Goal: Task Accomplishment & Management: Manage account settings

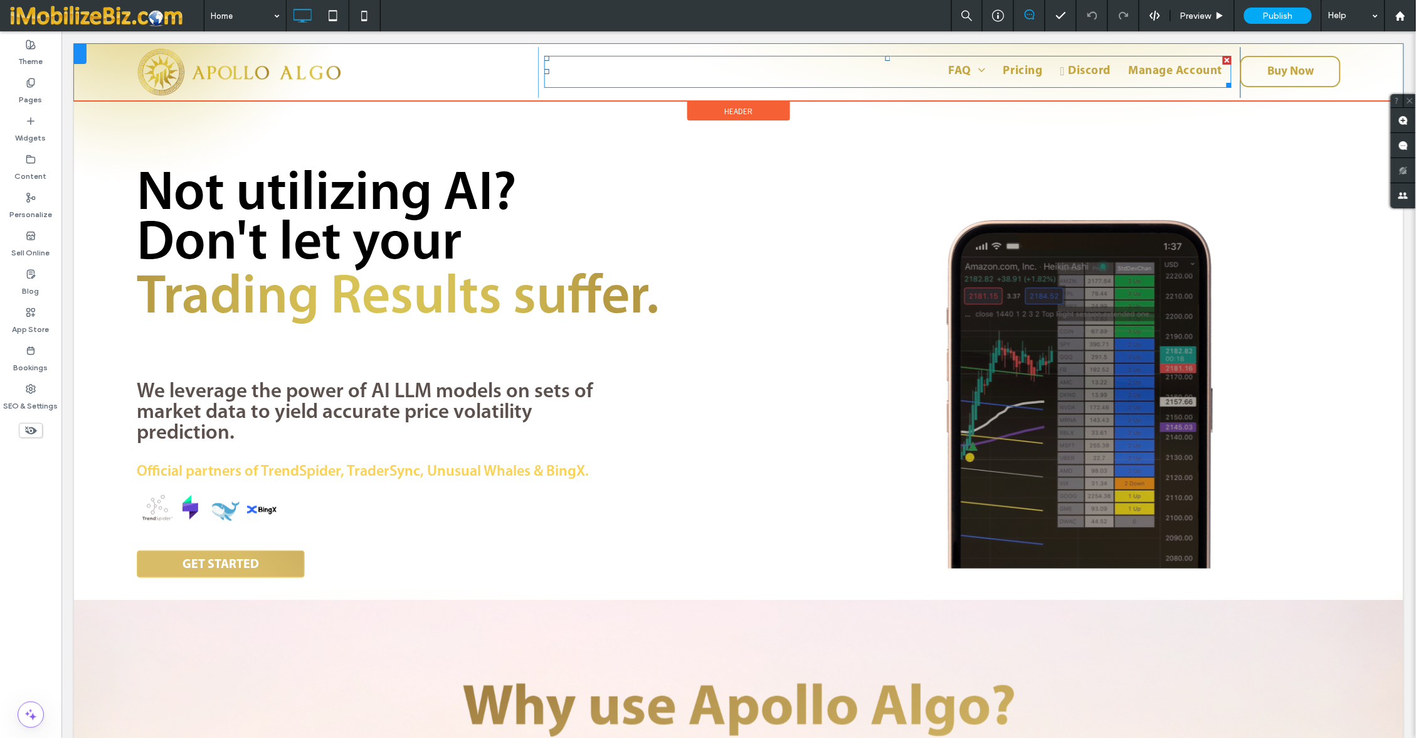
click at [1045, 60] on nav "FAQ Guide Setup Pricing Discord Manage Account" at bounding box center [887, 71] width 687 height 32
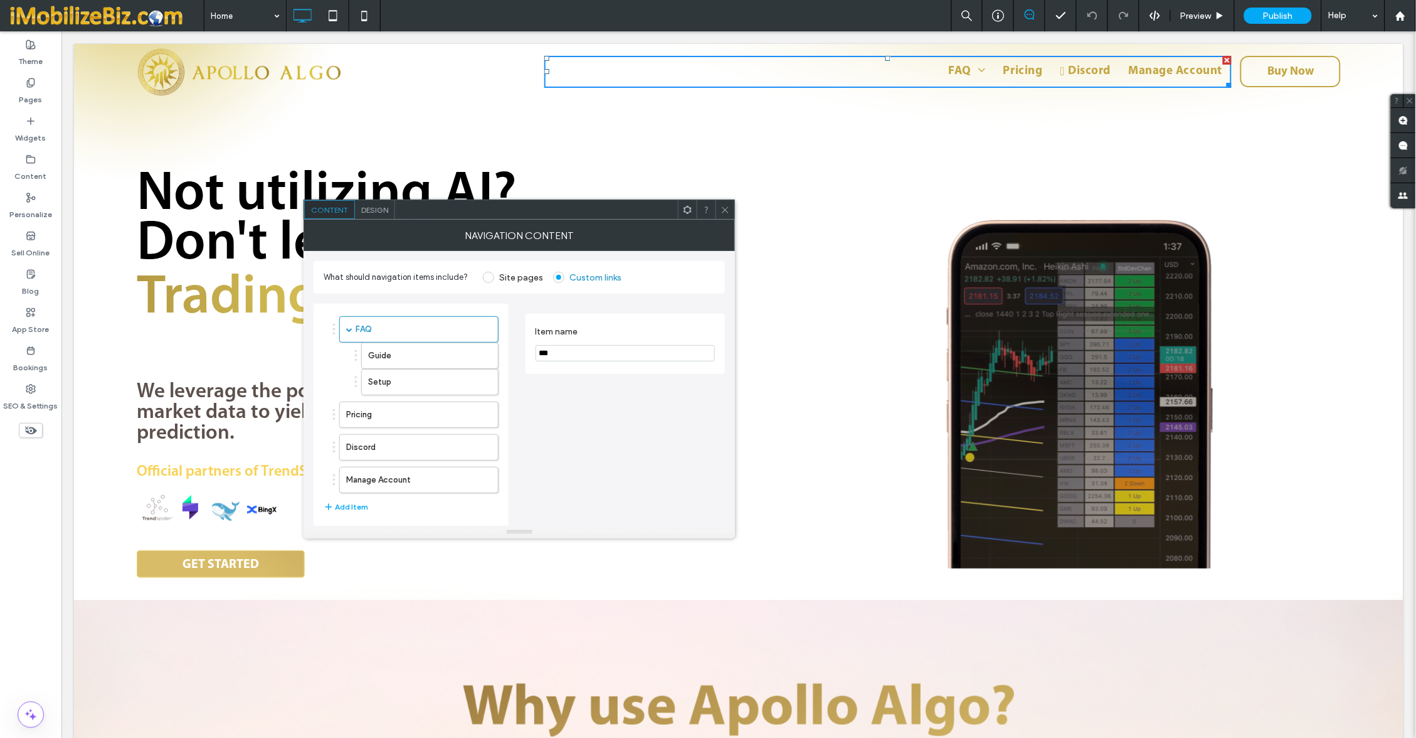
click at [371, 210] on span "Design" at bounding box center [374, 209] width 27 height 9
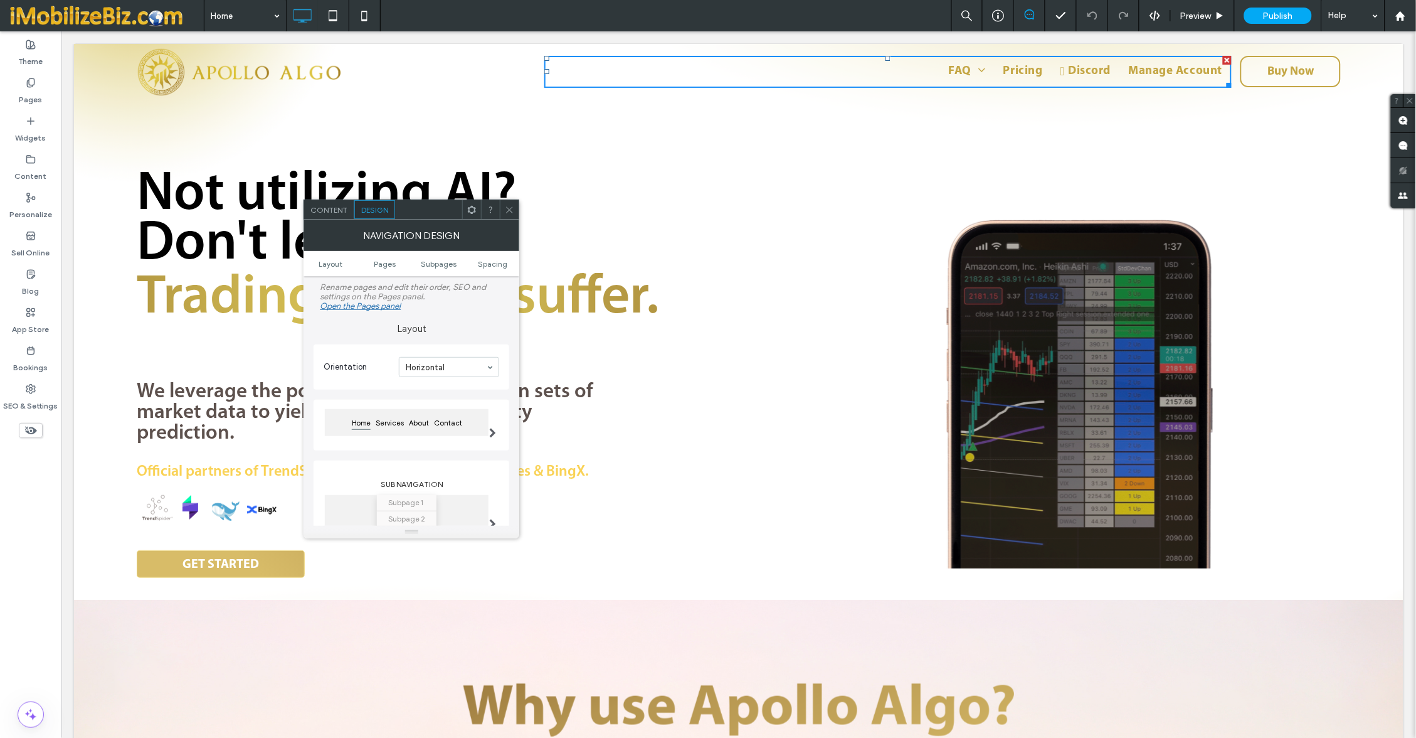
click at [463, 211] on div at bounding box center [471, 209] width 19 height 19
click at [500, 341] on span "Edit HTML/CSS" at bounding box center [511, 344] width 65 height 11
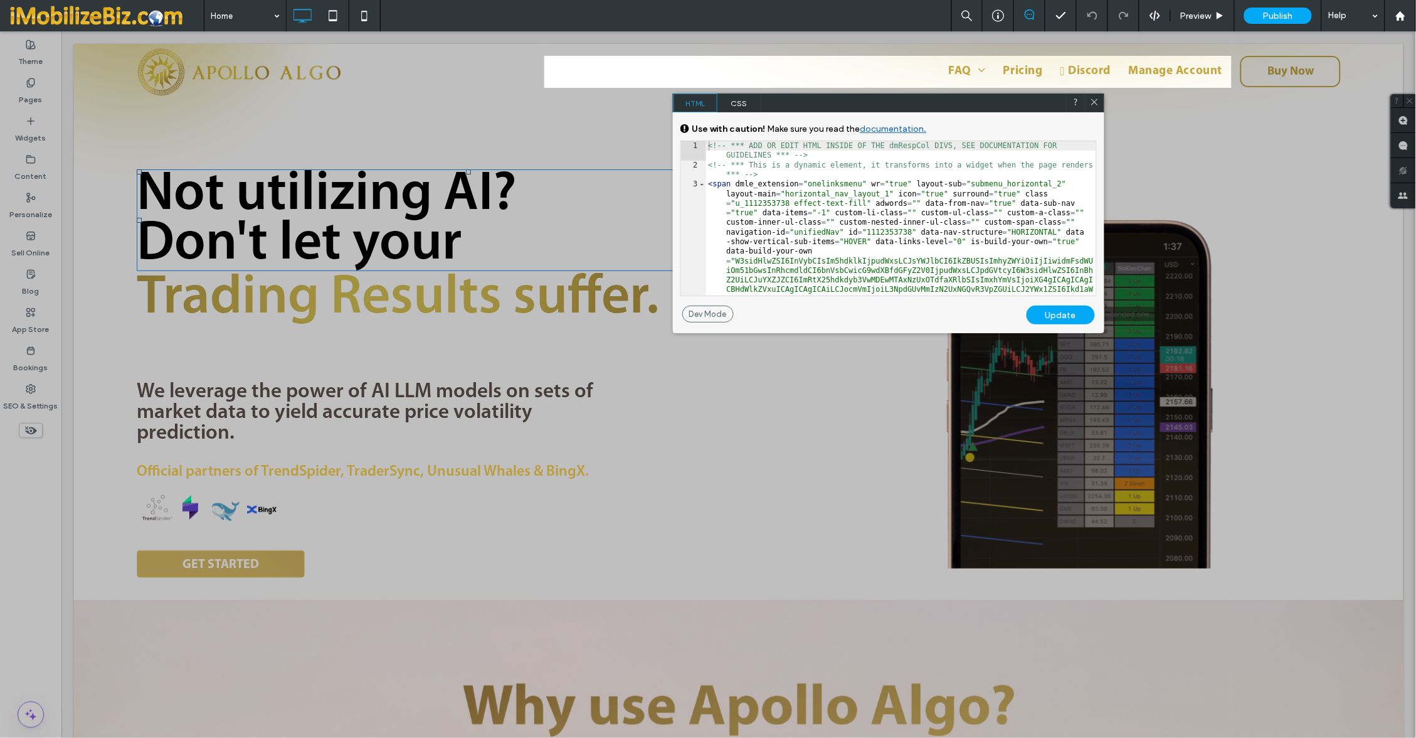
click at [730, 98] on span "CSS" at bounding box center [739, 102] width 44 height 19
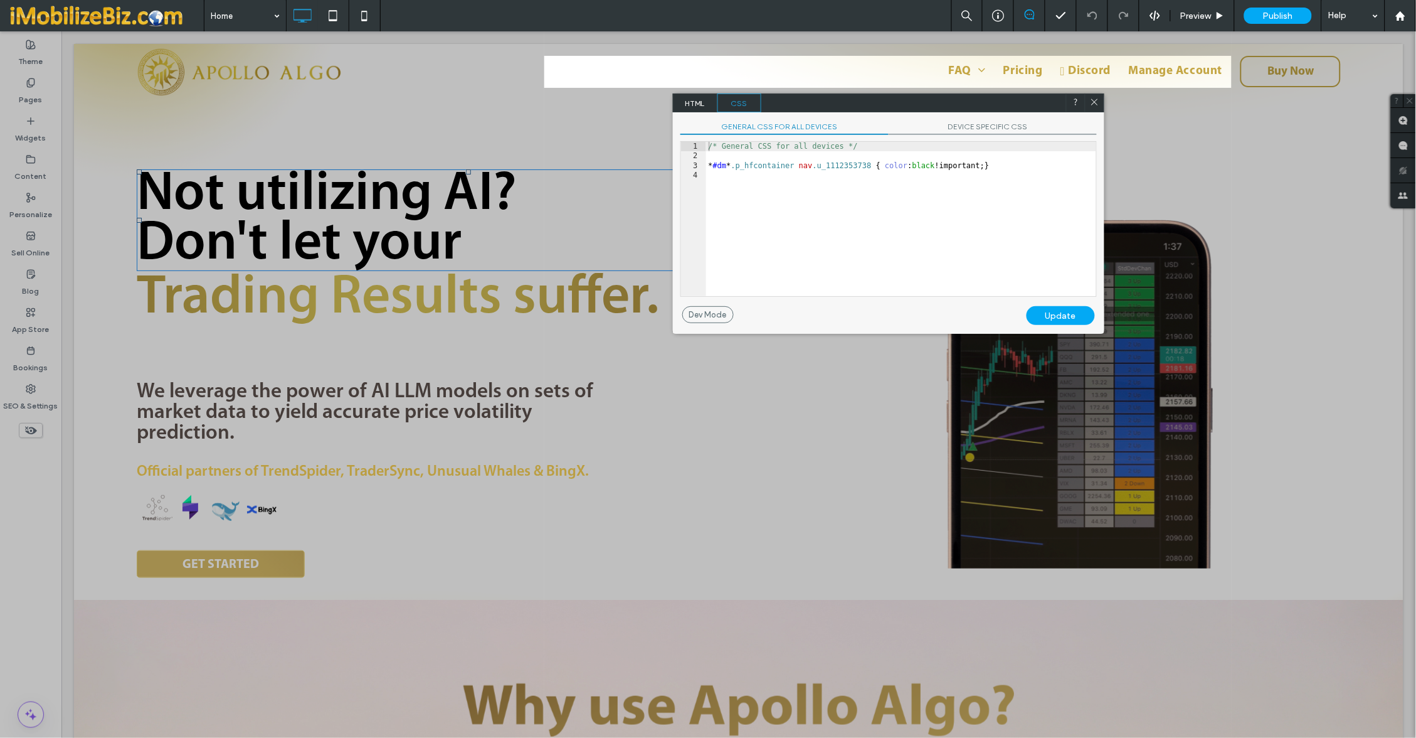
click at [696, 103] on span "HTML" at bounding box center [696, 102] width 44 height 19
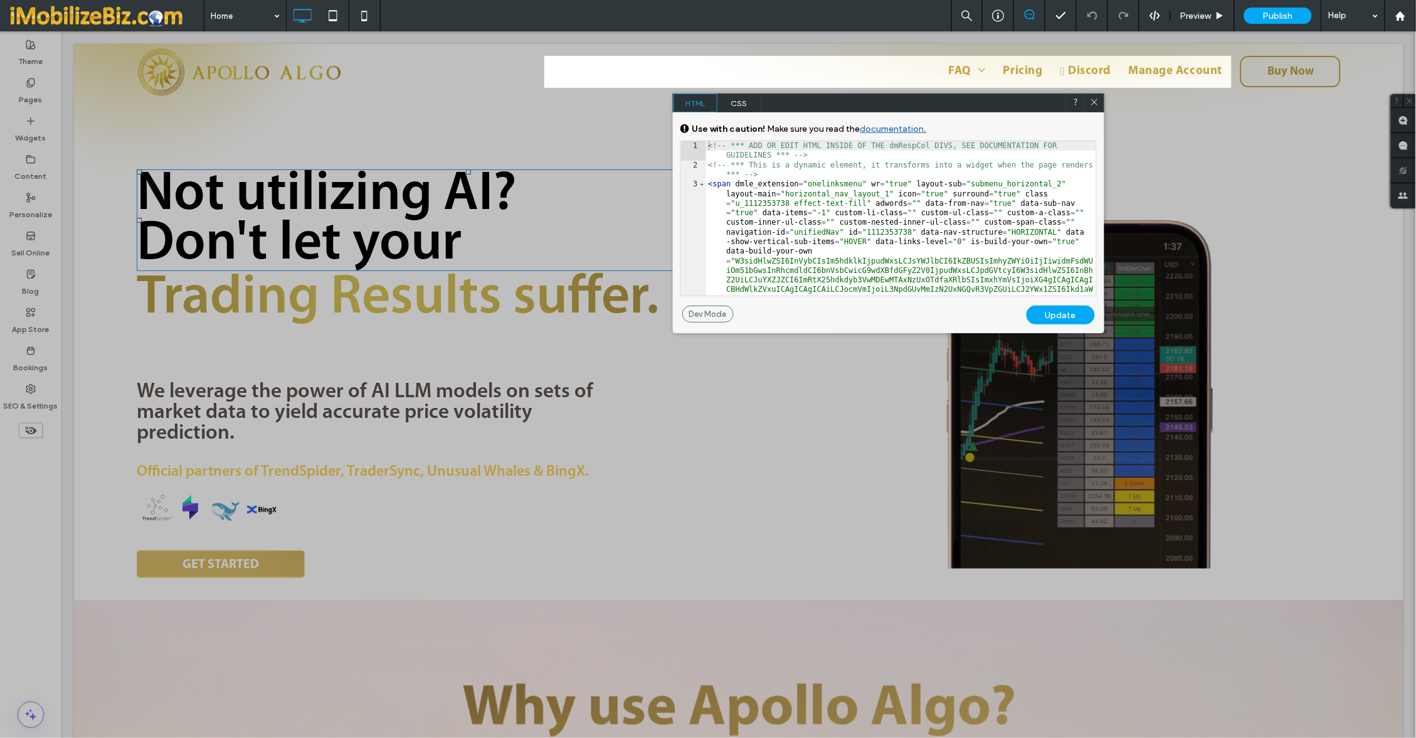
click at [1092, 102] on icon at bounding box center [1094, 101] width 9 height 9
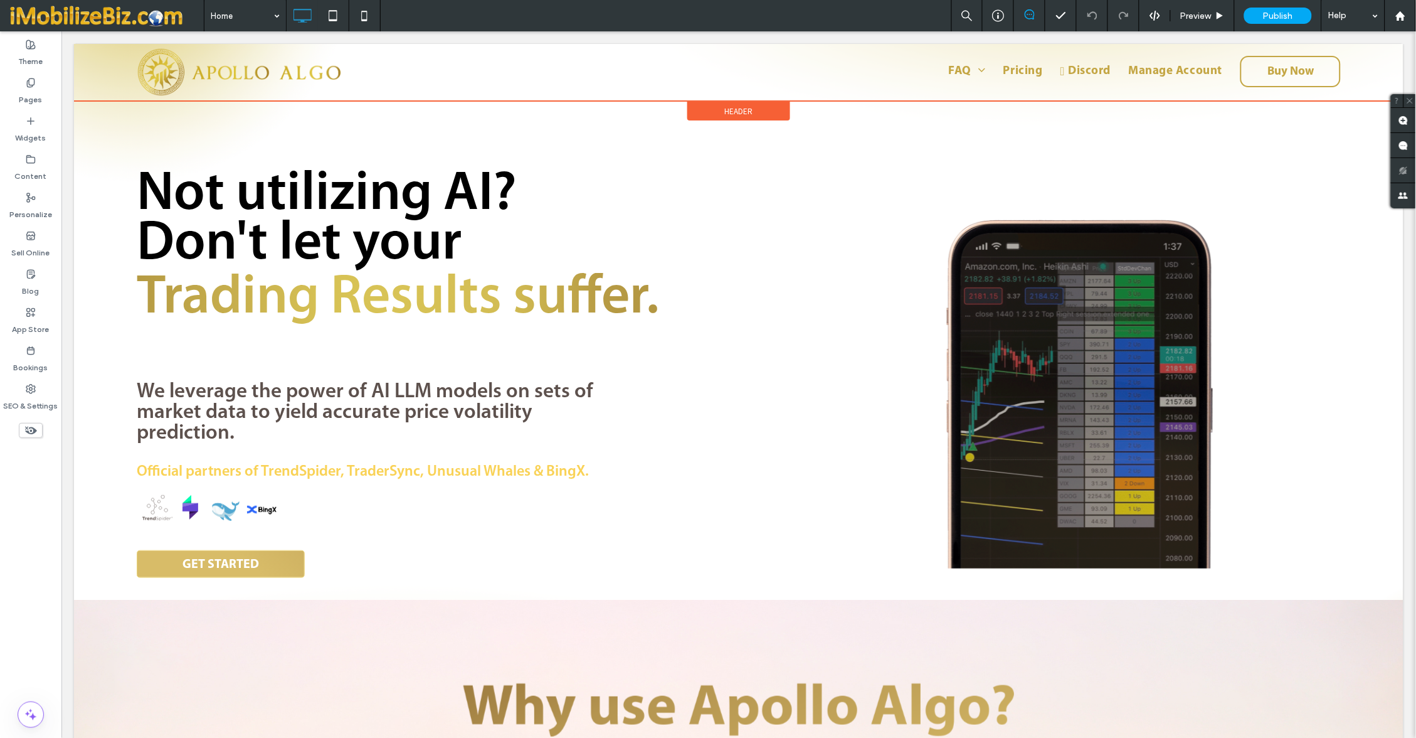
click at [758, 107] on div "Header" at bounding box center [738, 110] width 103 height 19
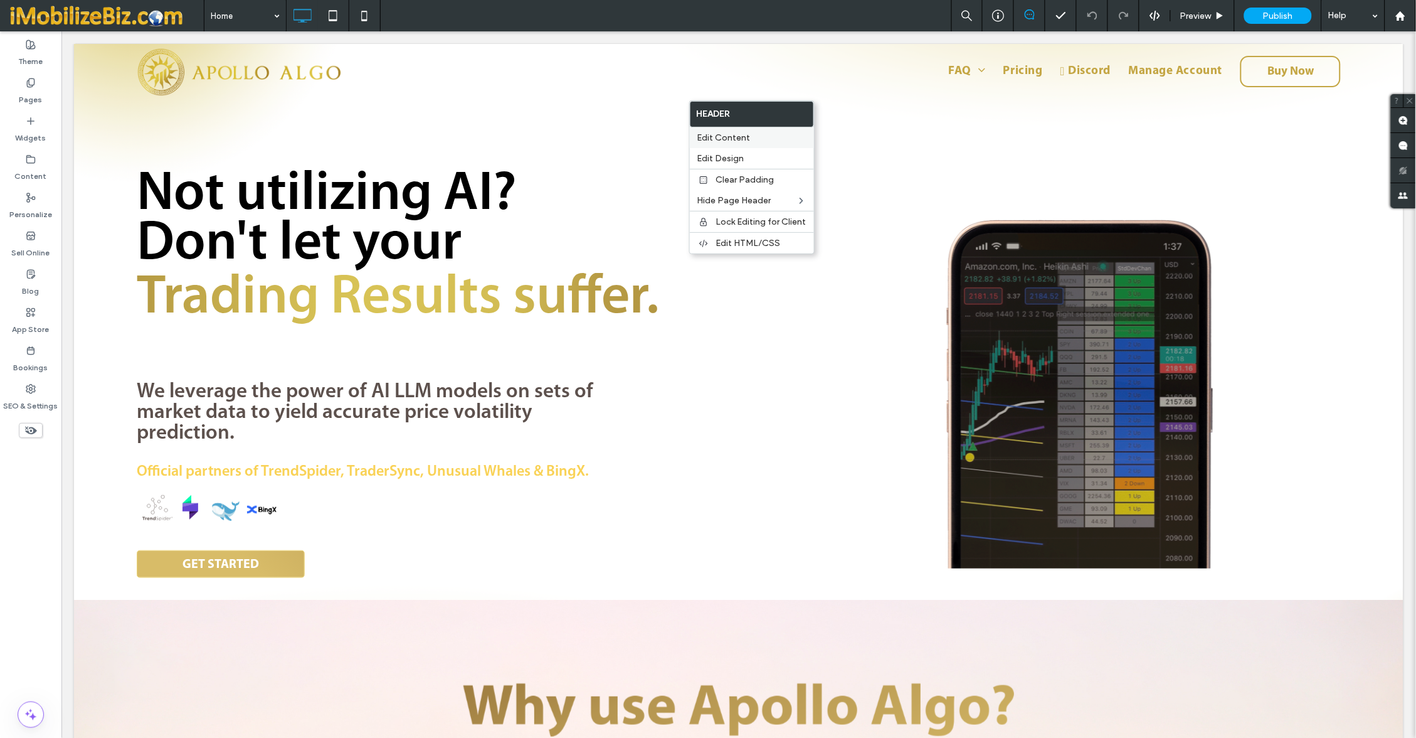
click at [719, 140] on span "Edit Content" at bounding box center [723, 137] width 53 height 11
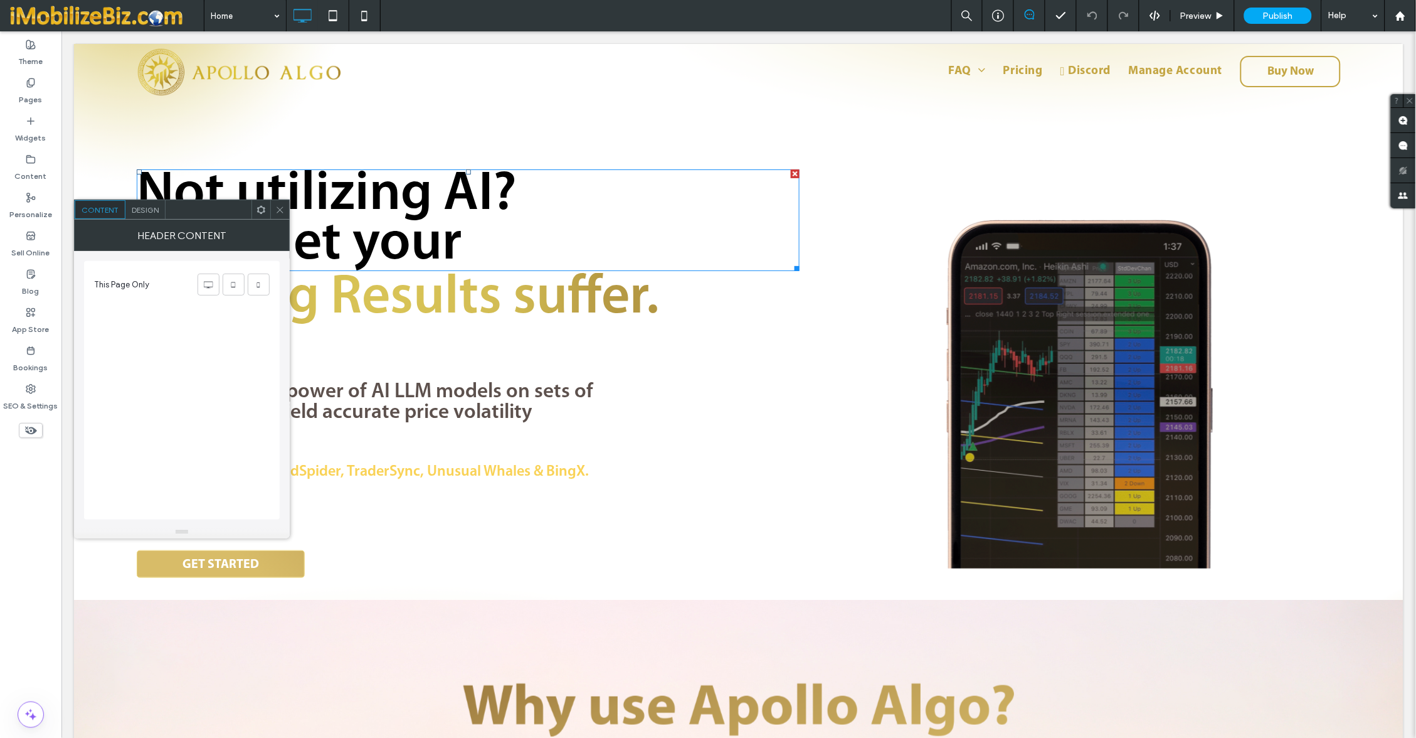
click at [141, 210] on span "Design" at bounding box center [145, 209] width 27 height 9
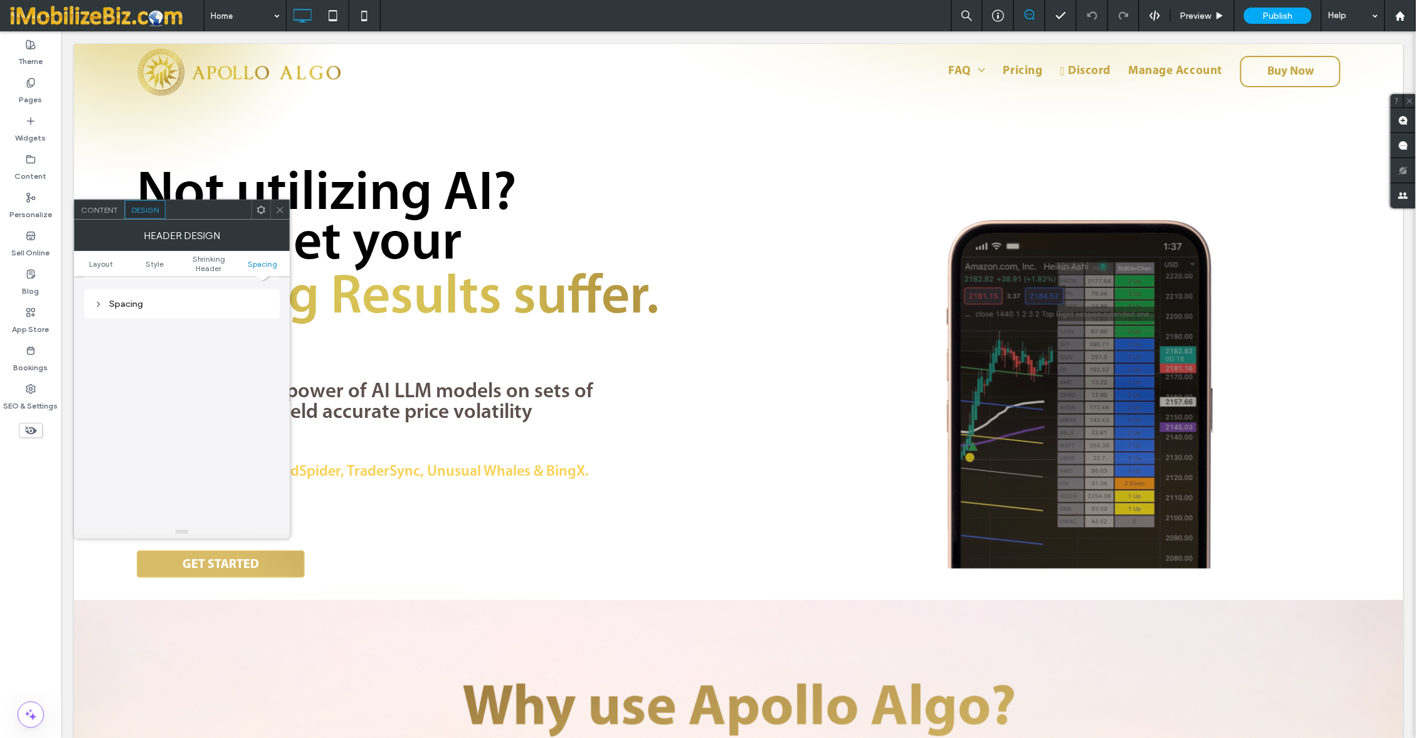
scroll to position [457, 0]
click at [218, 257] on span "Shrinking Header" at bounding box center [209, 263] width 54 height 19
click at [262, 253] on ul "Layout Style Shrinking Header Spacing" at bounding box center [182, 263] width 216 height 25
click at [262, 268] on span "Spacing" at bounding box center [262, 263] width 29 height 9
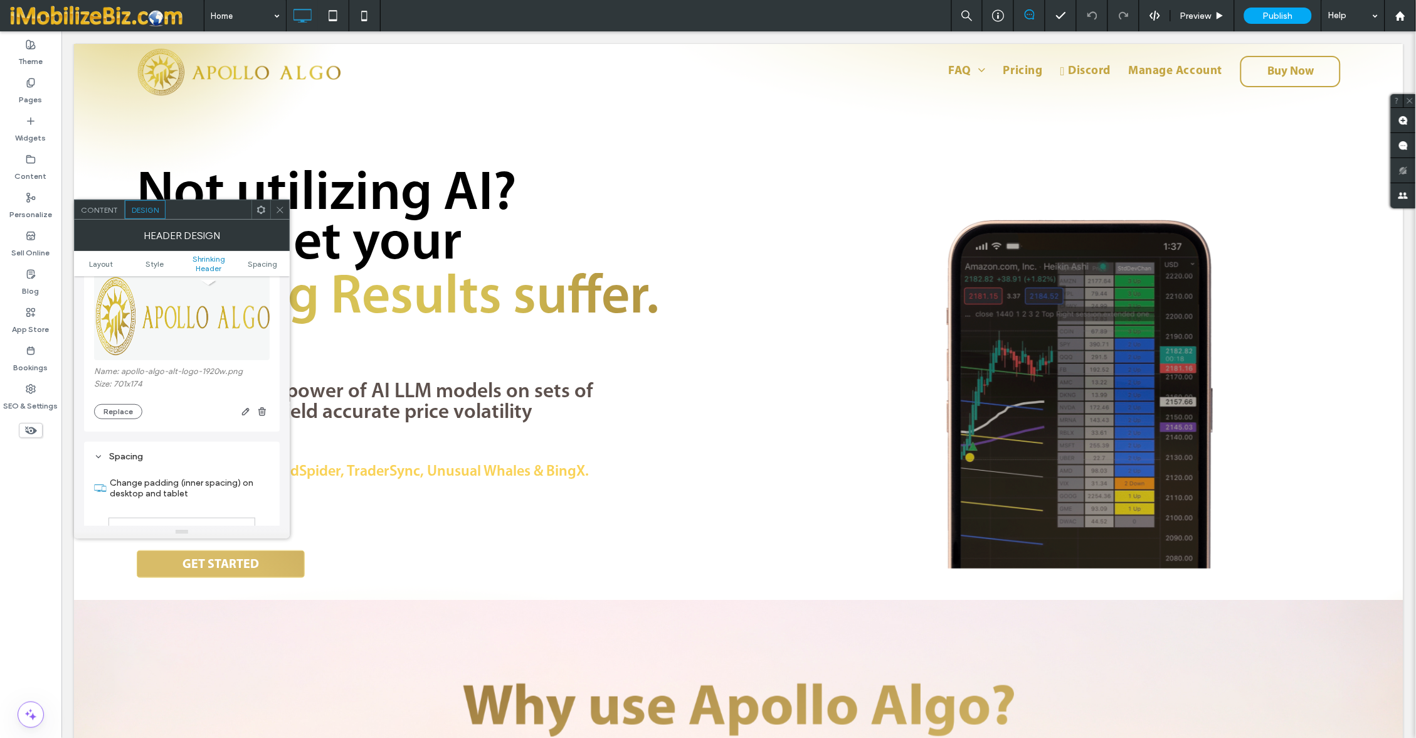
scroll to position [580, 0]
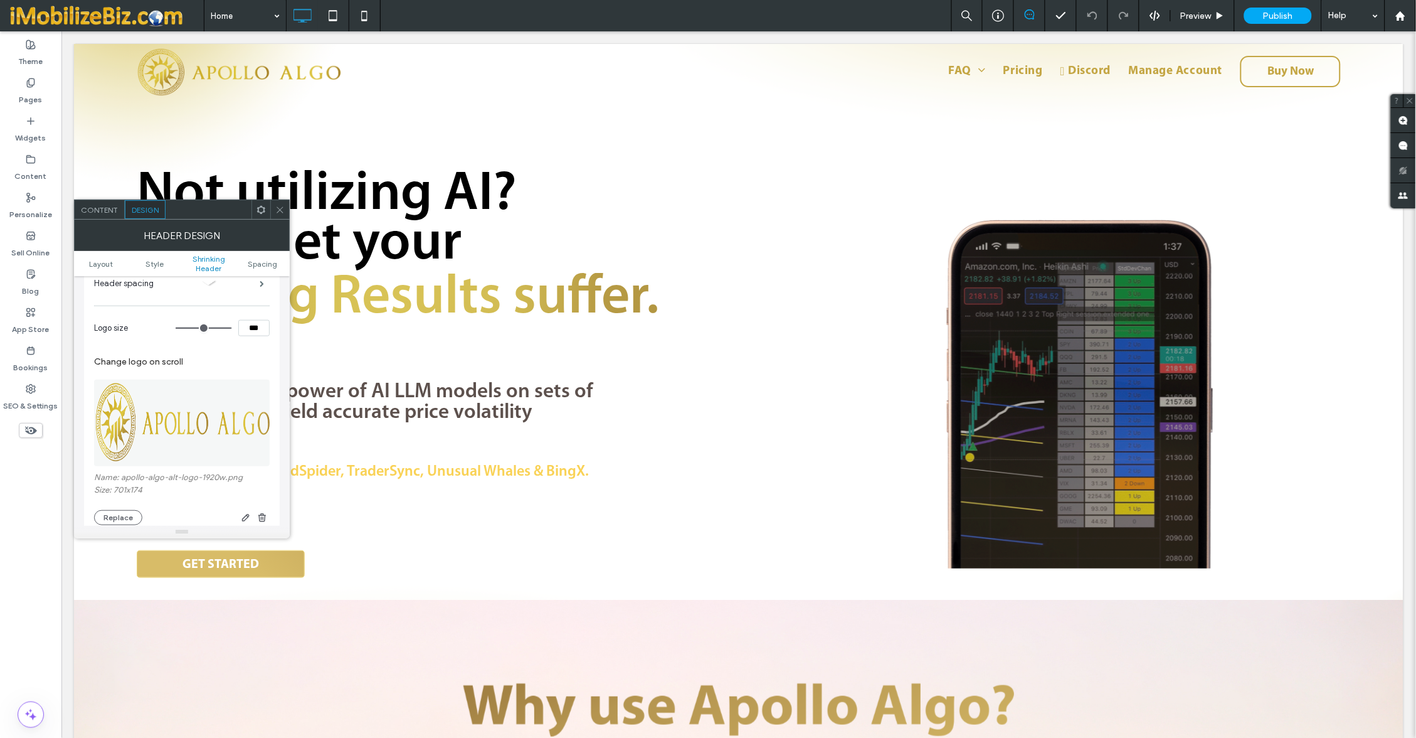
click at [252, 220] on div "Header Design" at bounding box center [182, 235] width 216 height 31
click at [257, 216] on span at bounding box center [261, 209] width 9 height 19
click at [263, 260] on div "Edit HTML/CSS" at bounding box center [293, 261] width 104 height 21
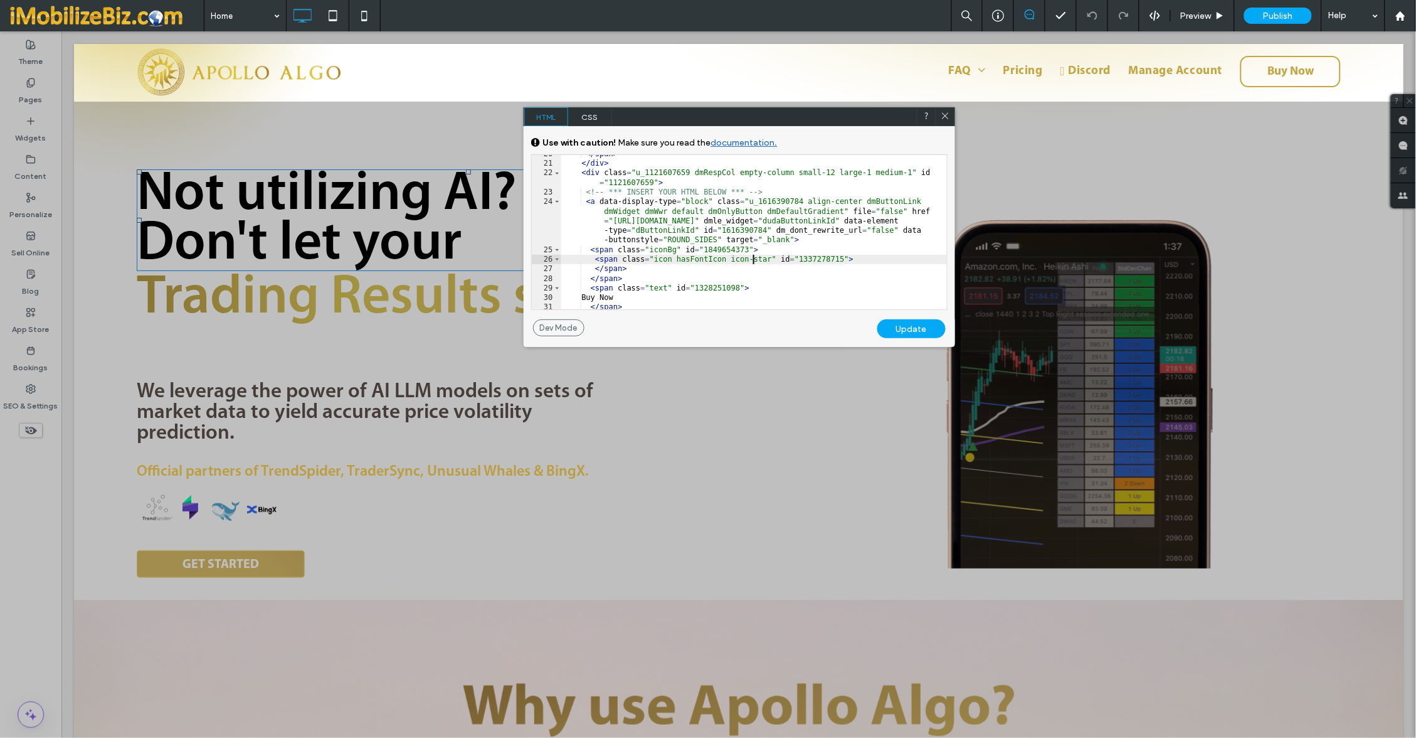
click at [754, 262] on div "</ span > </ div > < div class = "u_1121607659 dmRespCol empty-column small-12 …" at bounding box center [754, 236] width 386 height 174
click at [667, 252] on div "</ span > </ div > < div class = "u_1121607659 dmRespCol empty-column small-12 …" at bounding box center [754, 236] width 386 height 174
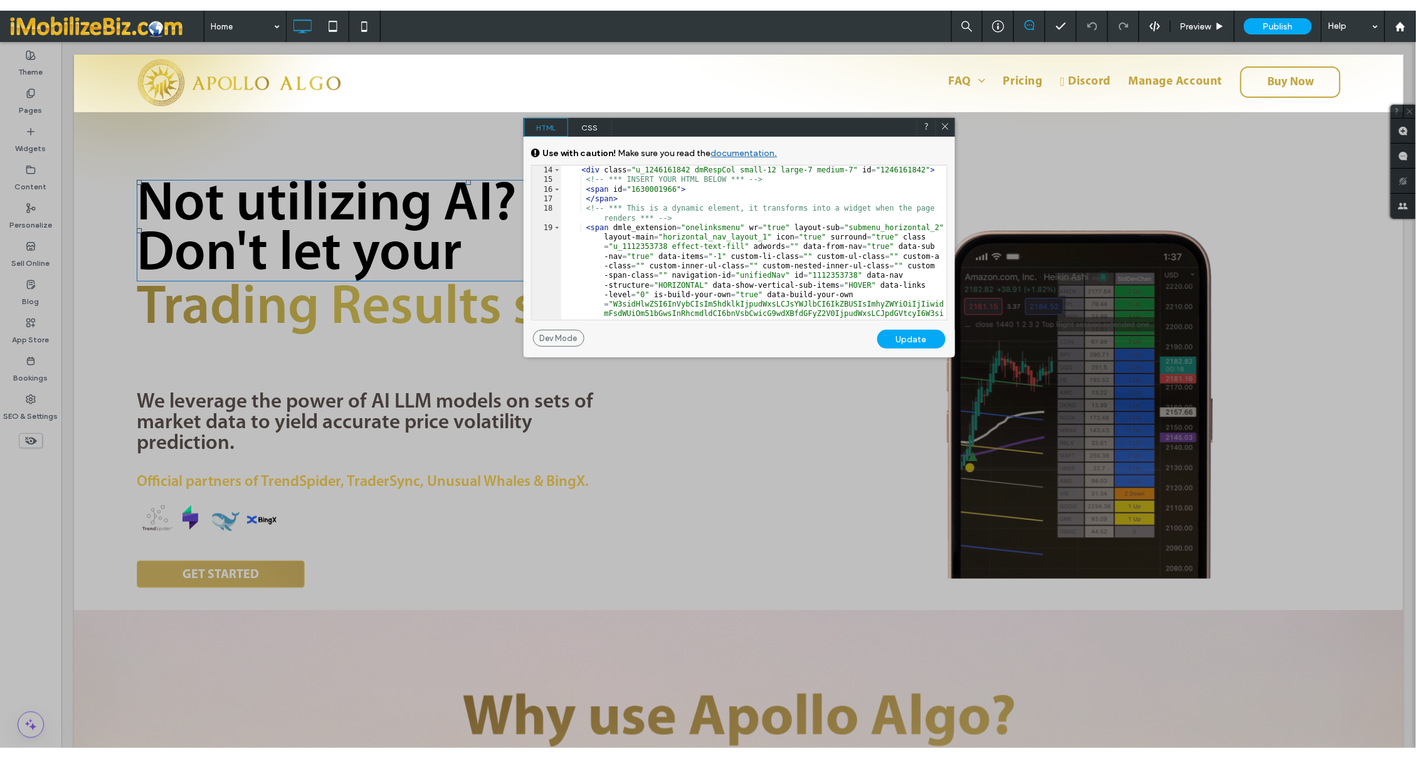
scroll to position [238, 0]
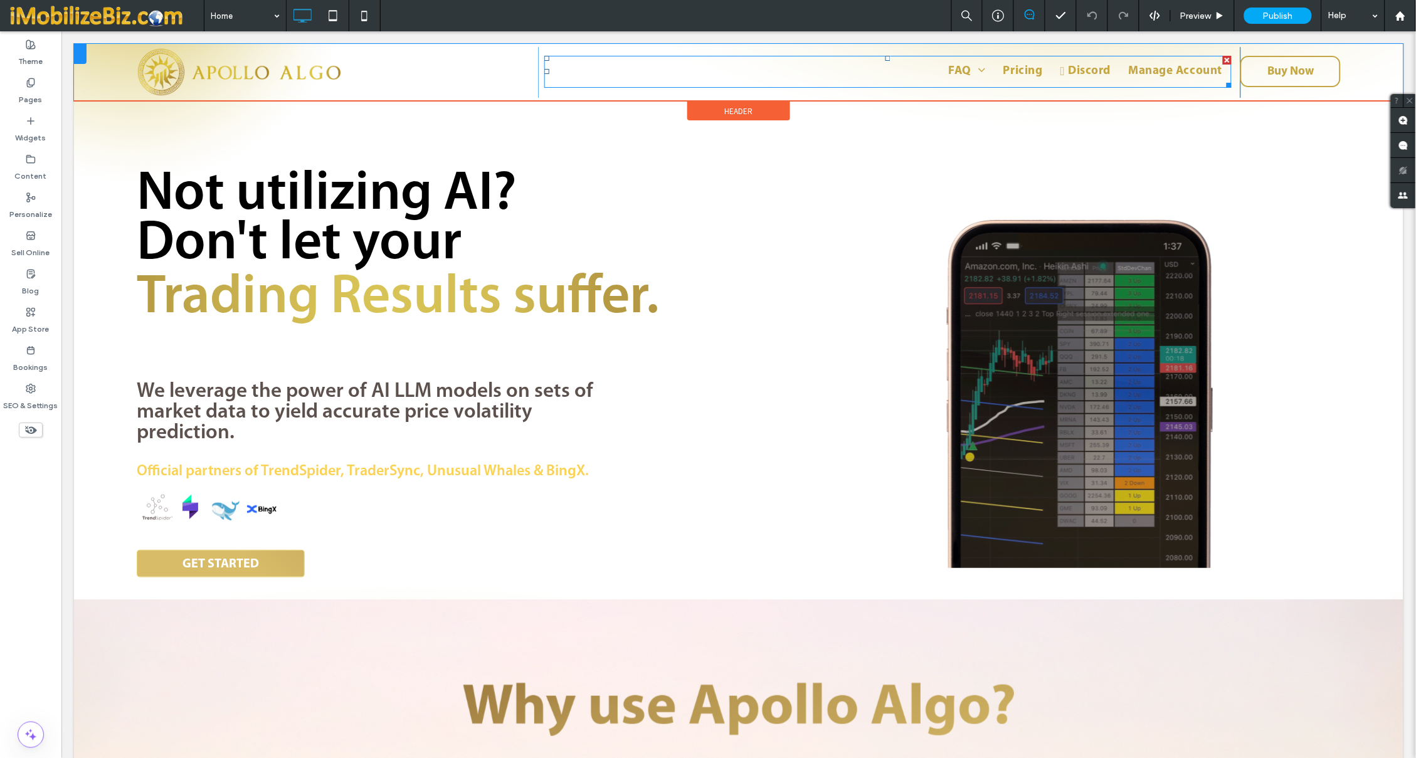
click at [1116, 80] on nav "FAQ Guide Setup Pricing Discord Manage Account" at bounding box center [887, 71] width 687 height 32
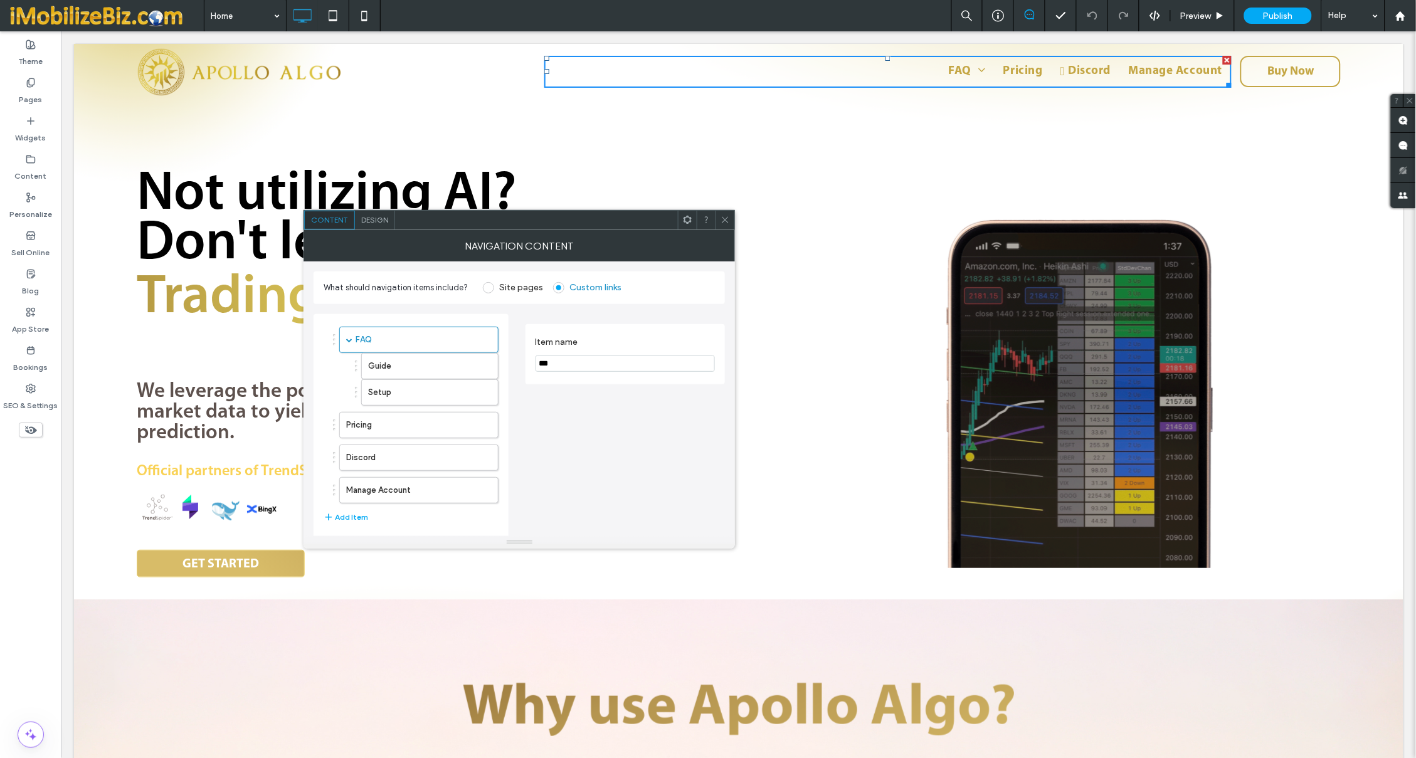
click at [688, 222] on use at bounding box center [688, 220] width 8 height 8
